Goal: Task Accomplishment & Management: Complete application form

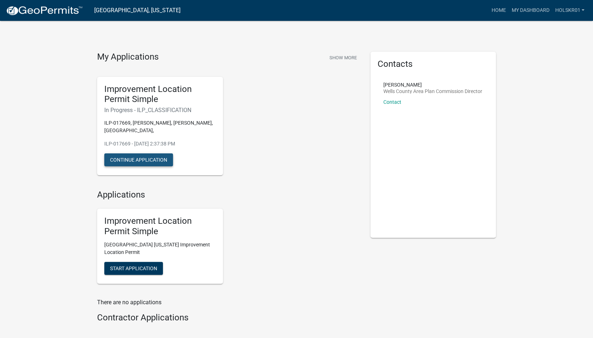
click at [162, 154] on button "Continue Application" at bounding box center [138, 160] width 69 height 13
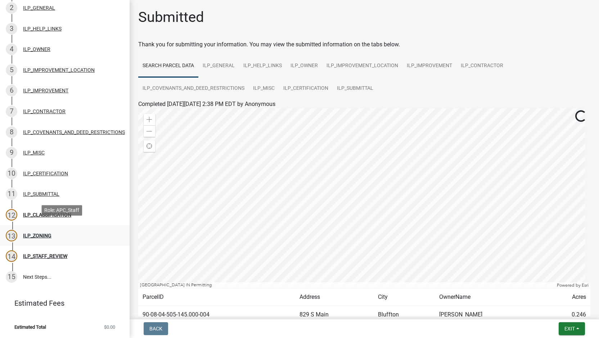
scroll to position [110, 0]
click at [50, 214] on div "12 ILP_CLASSIFICATION" at bounding box center [62, 215] width 112 height 12
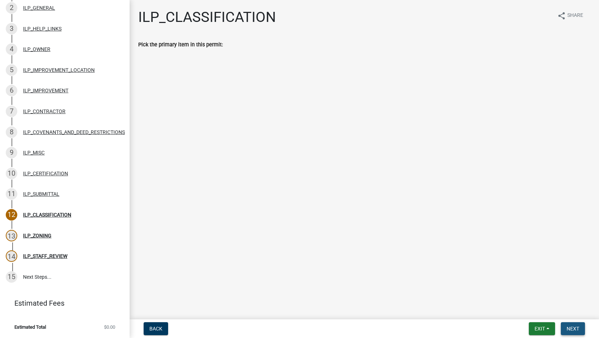
click at [576, 327] on span "Next" at bounding box center [572, 329] width 13 height 6
click at [28, 233] on div "ILP_ZONING" at bounding box center [37, 235] width 28 height 5
click at [38, 233] on div "ILP_ZONING" at bounding box center [37, 235] width 28 height 5
click at [44, 254] on div "ILP_STAFF_REVIEW" at bounding box center [45, 256] width 44 height 5
click at [48, 192] on div "ILP_SUBMITTAL" at bounding box center [41, 194] width 36 height 5
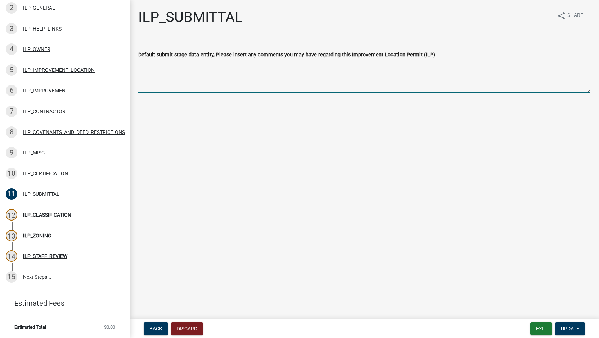
click at [395, 79] on textarea "Default submit stage data entity, Please insert any comments you may have regar…" at bounding box center [364, 76] width 452 height 34
click at [408, 91] on textarea "Default submit stage data entity, Please insert any comments you may have regar…" at bounding box center [364, 76] width 452 height 34
click at [411, 77] on textarea "Default submit stage data entity, Please insert any comments you may have regar…" at bounding box center [364, 76] width 452 height 34
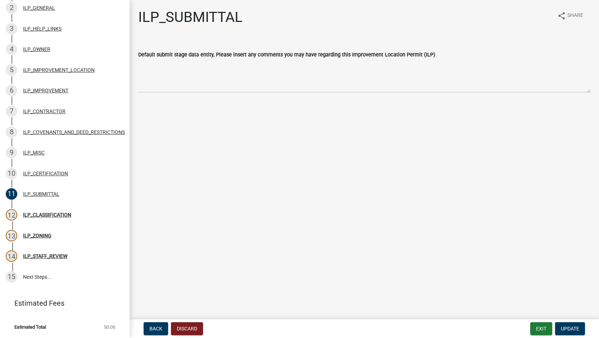
click at [396, 137] on main "ILP_SUBMITTAL share Share Default submit stage data entity, Please insert any c…" at bounding box center [363, 158] width 469 height 317
drag, startPoint x: 47, startPoint y: 328, endPoint x: 120, endPoint y: 319, distance: 73.3
click at [120, 319] on li "Estimated Total $0.00" at bounding box center [64, 327] width 129 height 16
click at [112, 321] on li "Estimated Total $0.00" at bounding box center [64, 327] width 129 height 16
